Goal: Register for event/course

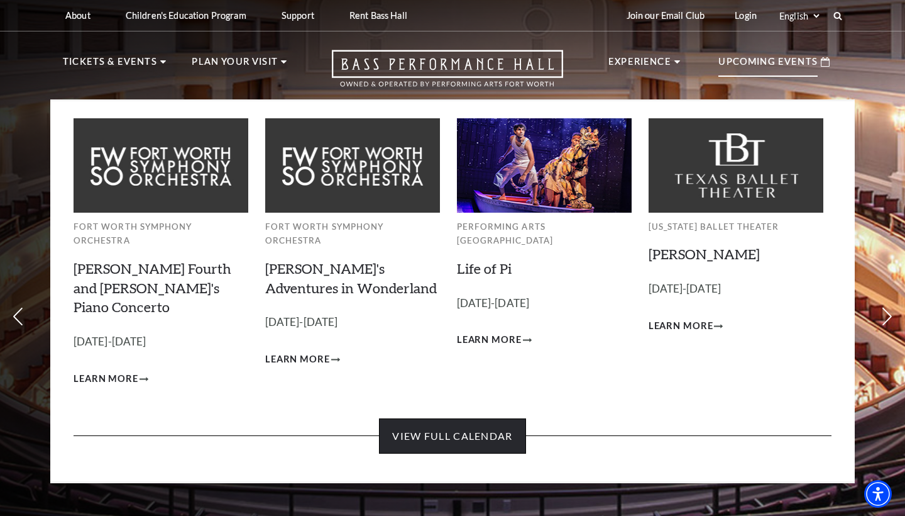
click at [446, 418] on link "View Full Calendar" at bounding box center [452, 435] width 147 height 35
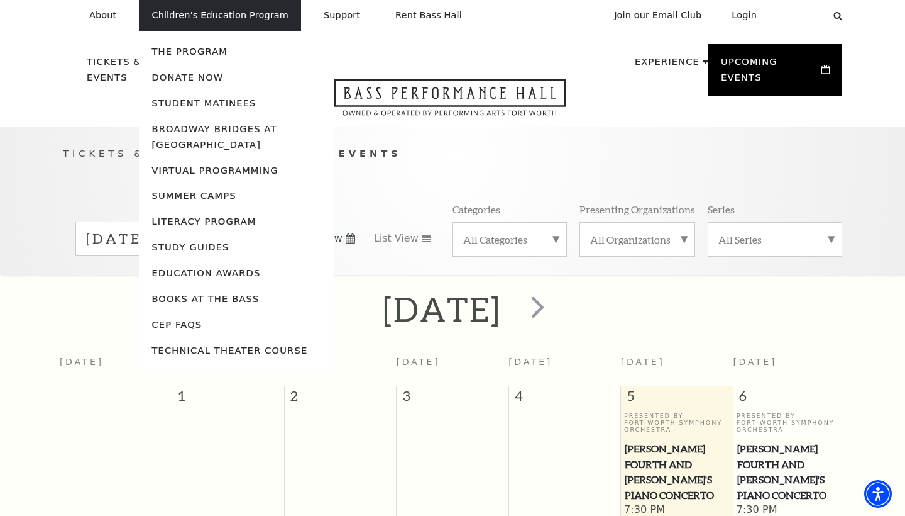
click at [255, 19] on p "Children's Education Program" at bounding box center [220, 15] width 137 height 11
click at [219, 102] on link "Student Matinees" at bounding box center [204, 102] width 104 height 11
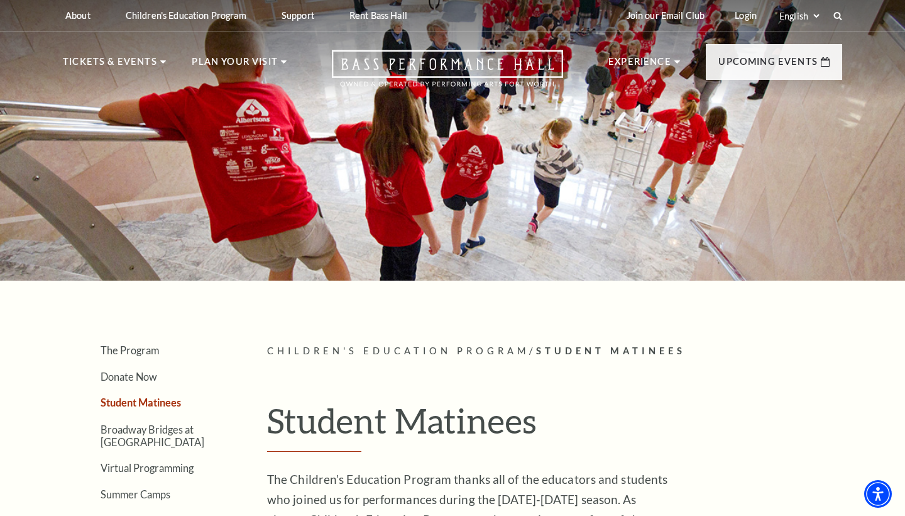
click at [219, 102] on div at bounding box center [452, 136] width 905 height 288
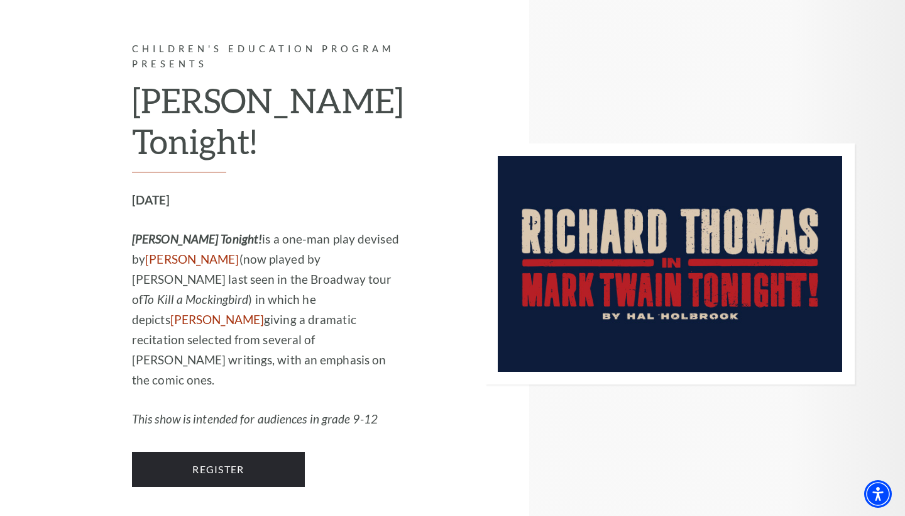
scroll to position [1083, 0]
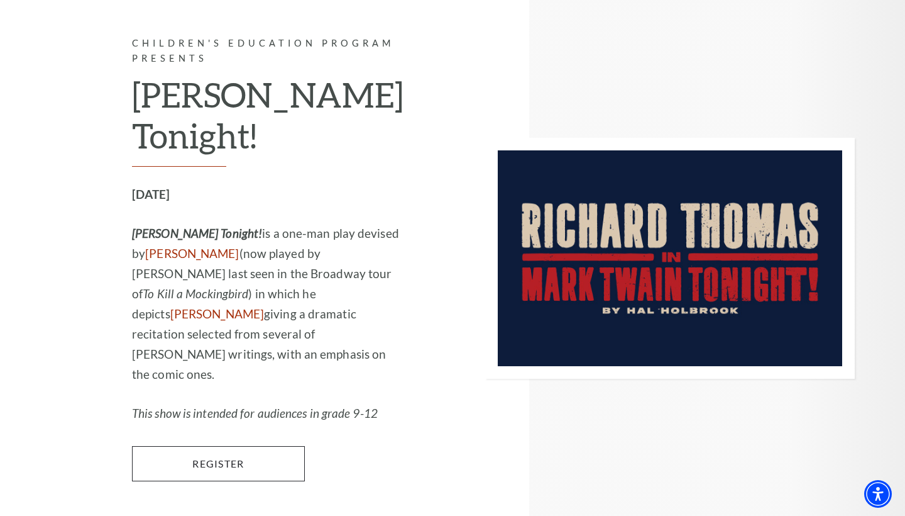
click at [216, 446] on link "Register" at bounding box center [218, 463] width 173 height 35
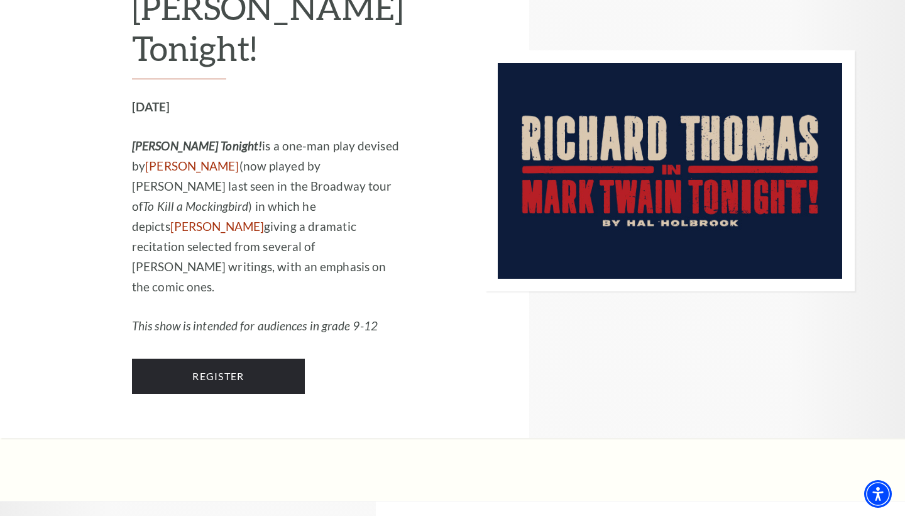
scroll to position [1171, 0]
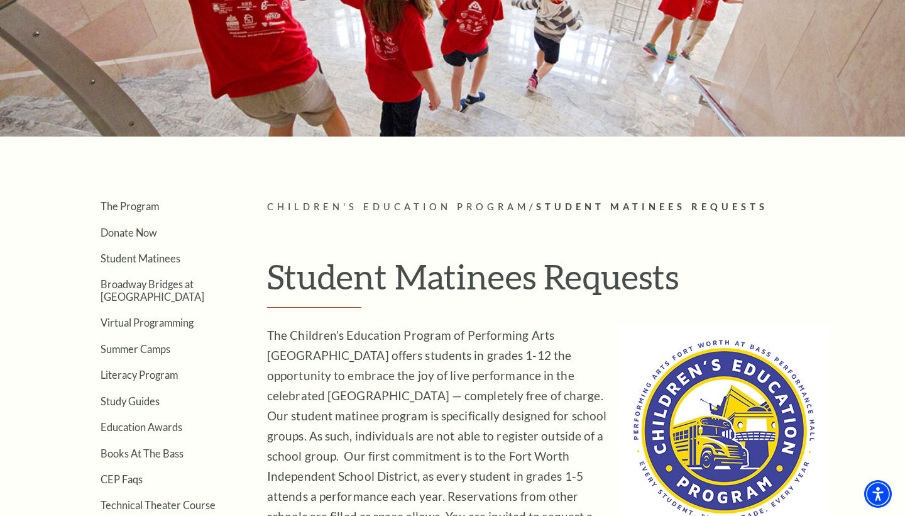
scroll to position [142, 0]
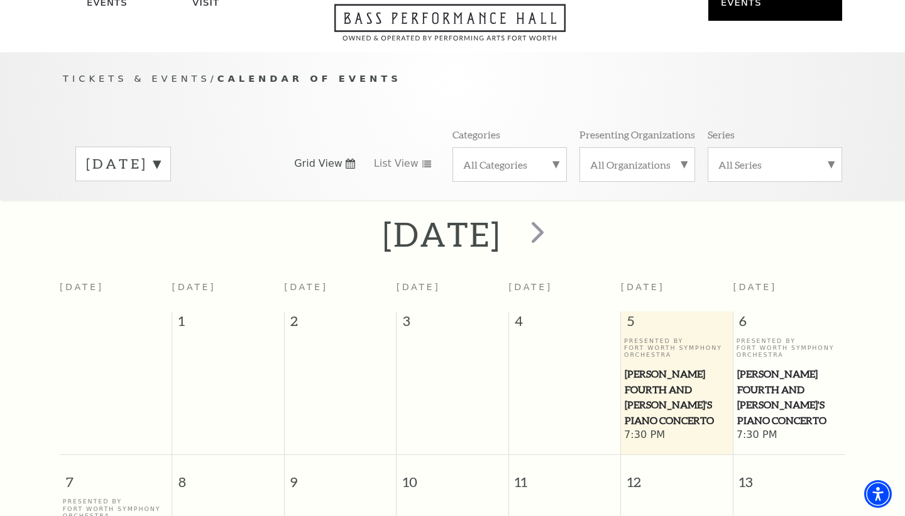
scroll to position [111, 0]
